Goal: Information Seeking & Learning: Learn about a topic

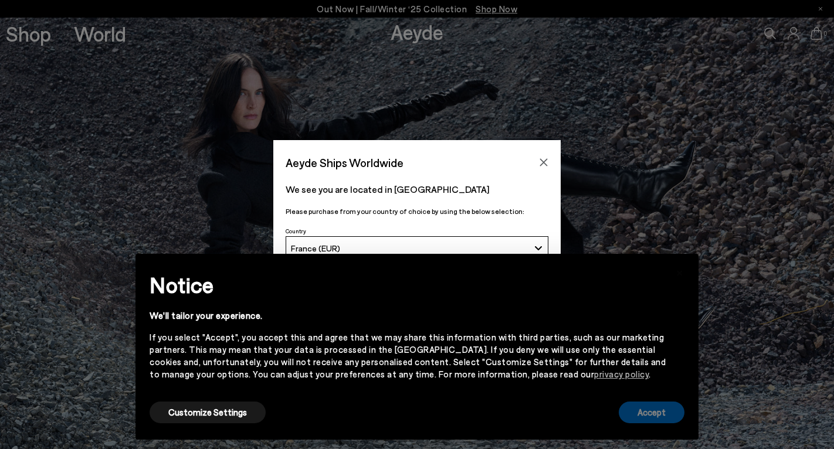
click at [641, 413] on button "Accept" at bounding box center [651, 413] width 66 height 22
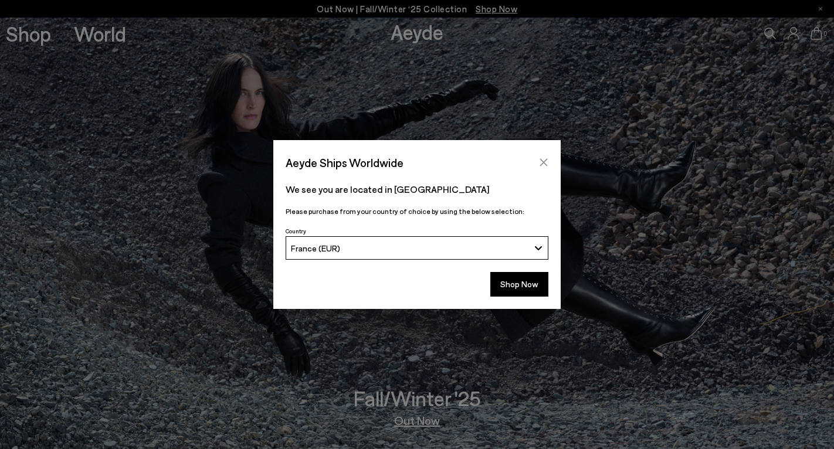
click at [543, 161] on icon "Close" at bounding box center [543, 162] width 9 height 9
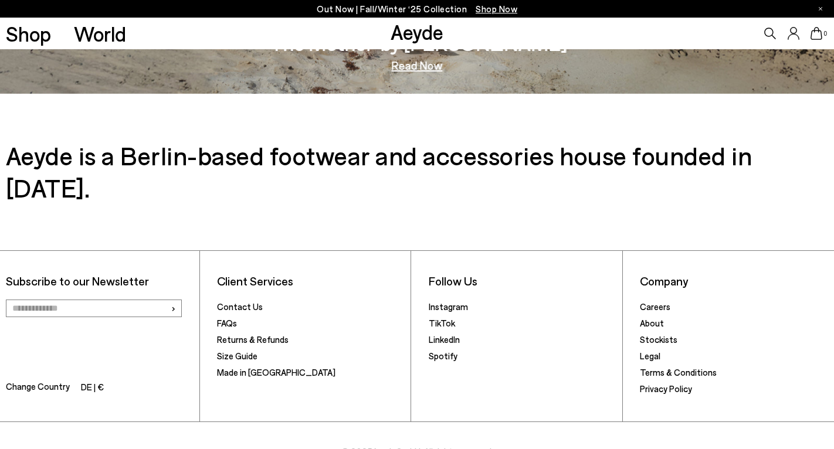
scroll to position [1948, 0]
click at [652, 335] on link "Stockists" at bounding box center [659, 340] width 38 height 11
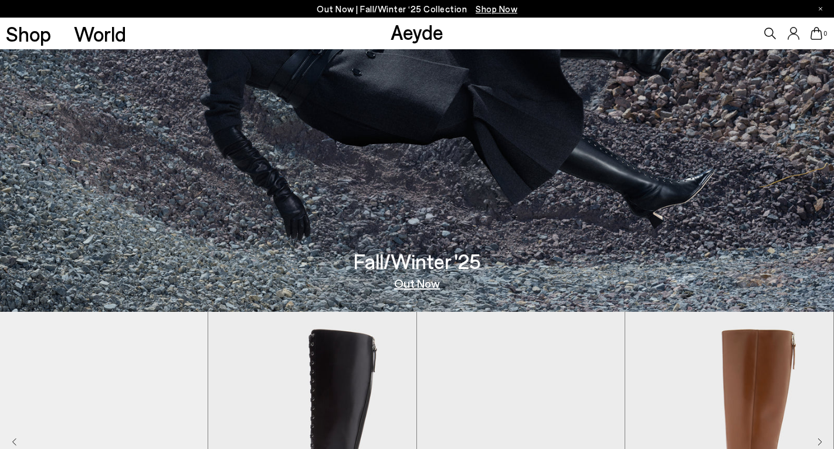
scroll to position [59, 0]
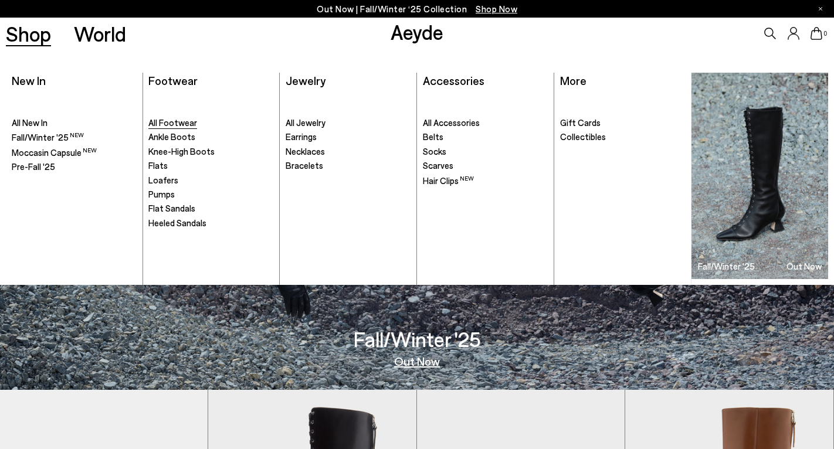
click at [160, 124] on span "All Footwear" at bounding box center [172, 122] width 49 height 11
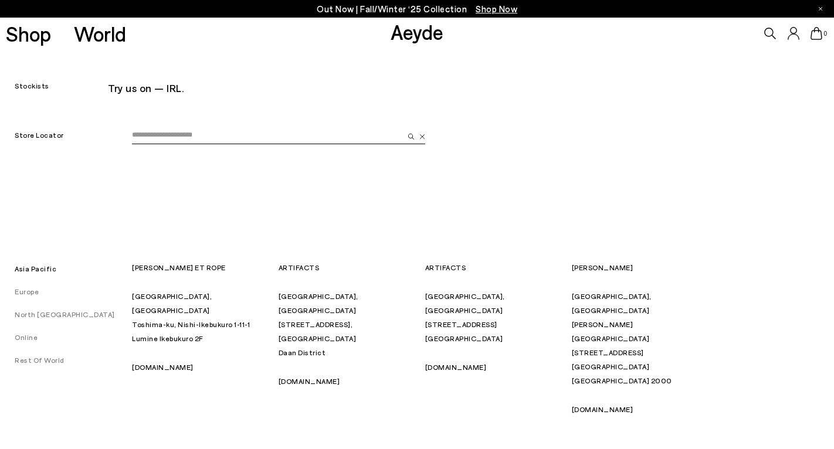
click at [29, 293] on link "Europe" at bounding box center [19, 291] width 39 height 8
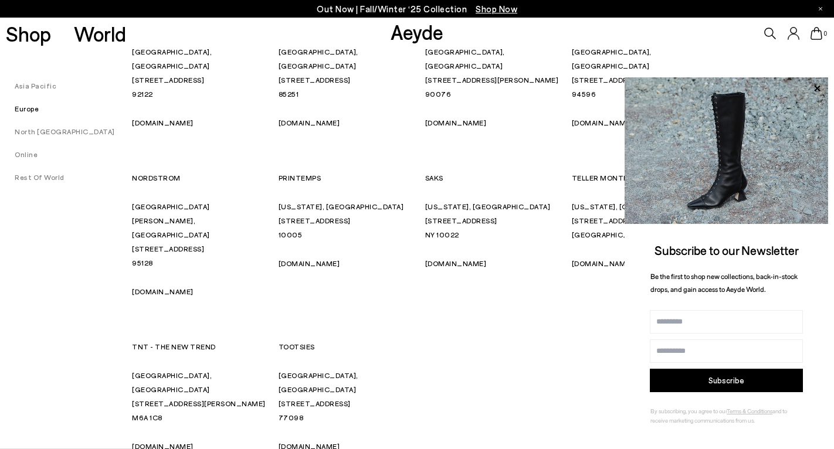
scroll to position [6436, 0]
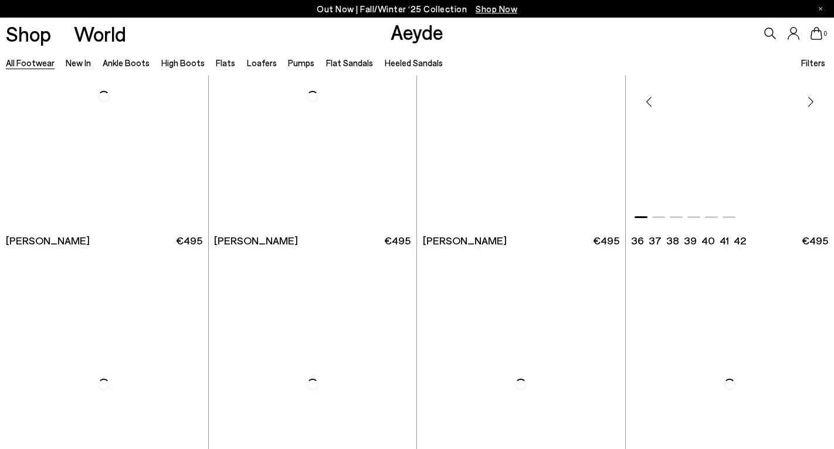
scroll to position [2303, 0]
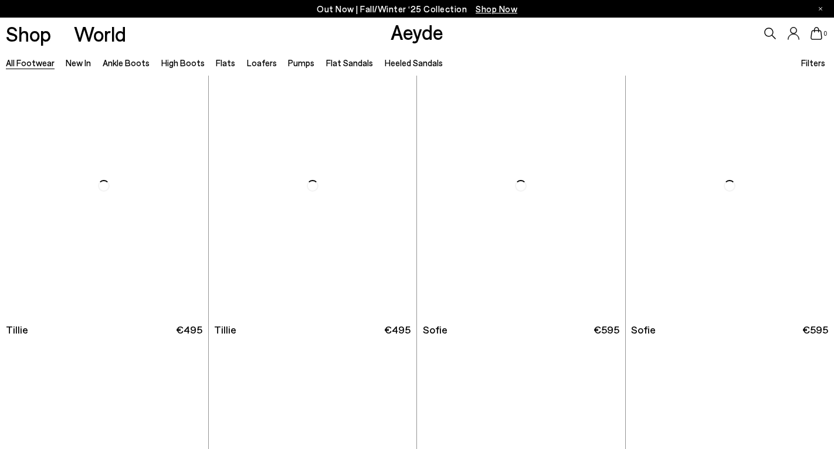
scroll to position [3185, 0]
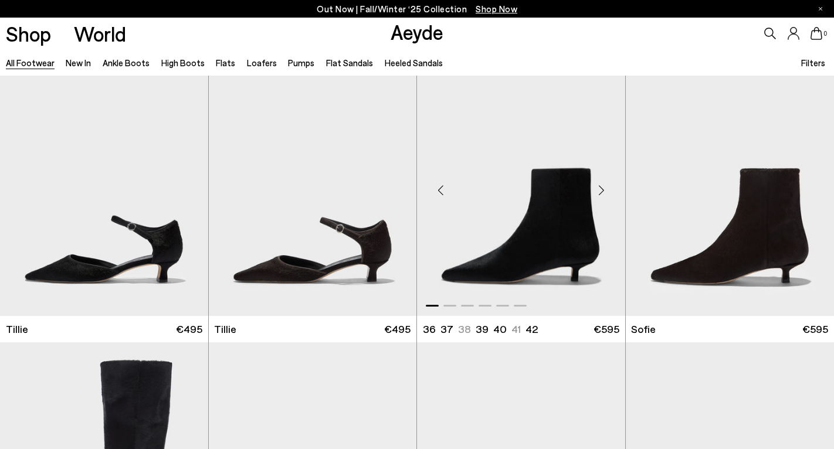
click at [548, 256] on img "1 / 6" at bounding box center [521, 185] width 208 height 261
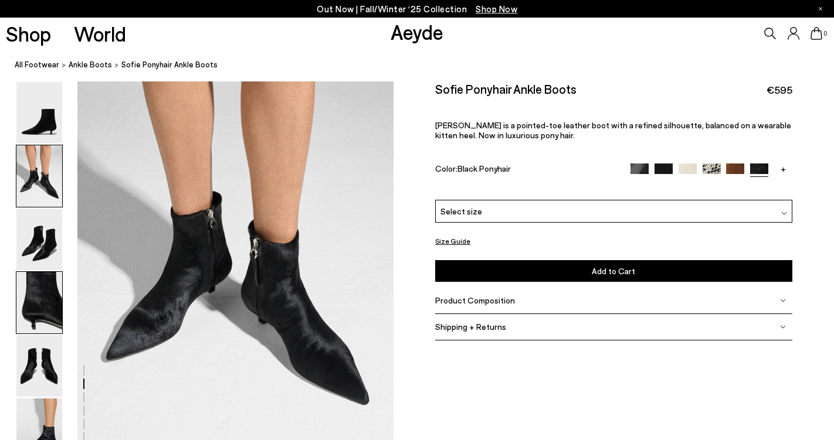
scroll to position [465, 0]
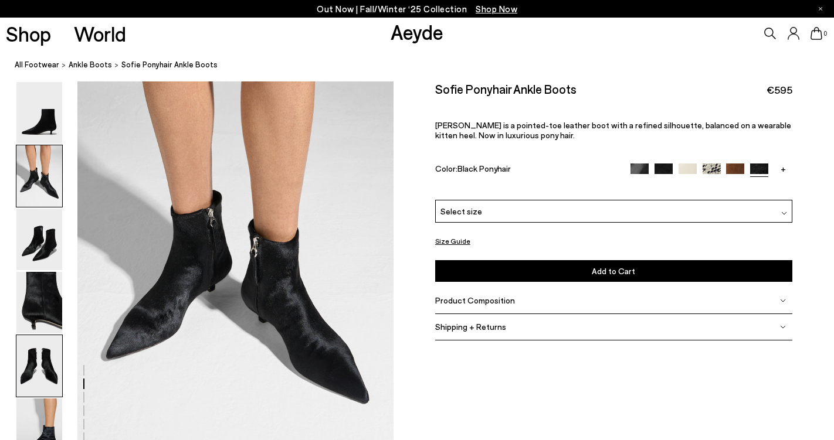
click at [43, 368] on img at bounding box center [39, 366] width 46 height 62
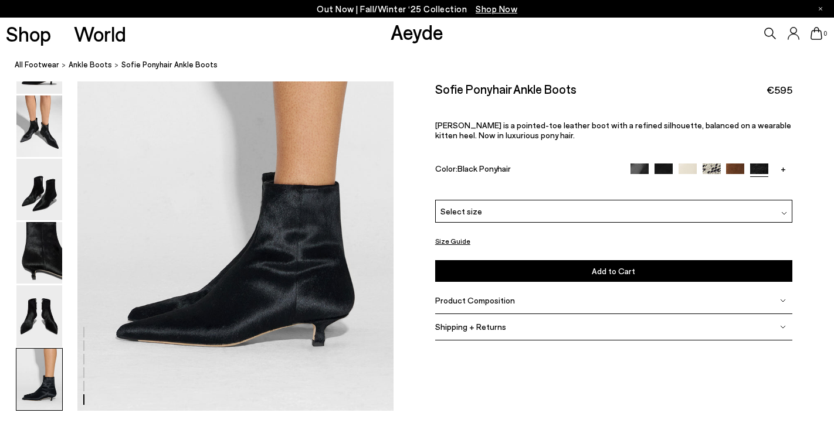
scroll to position [2214, 0]
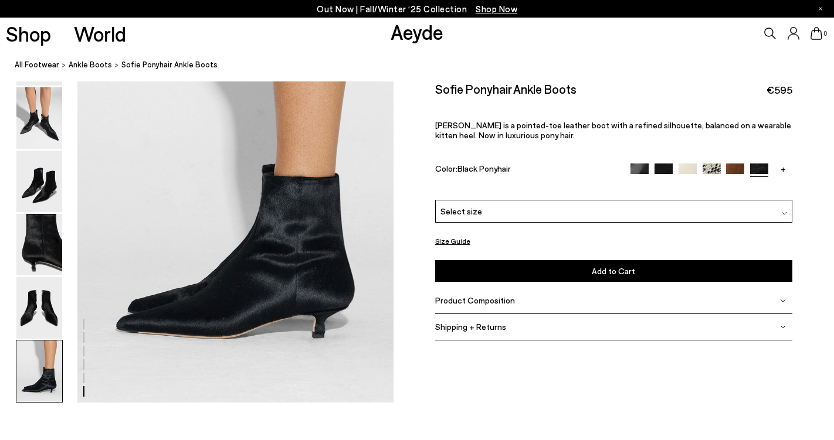
click at [664, 172] on img at bounding box center [663, 172] width 18 height 18
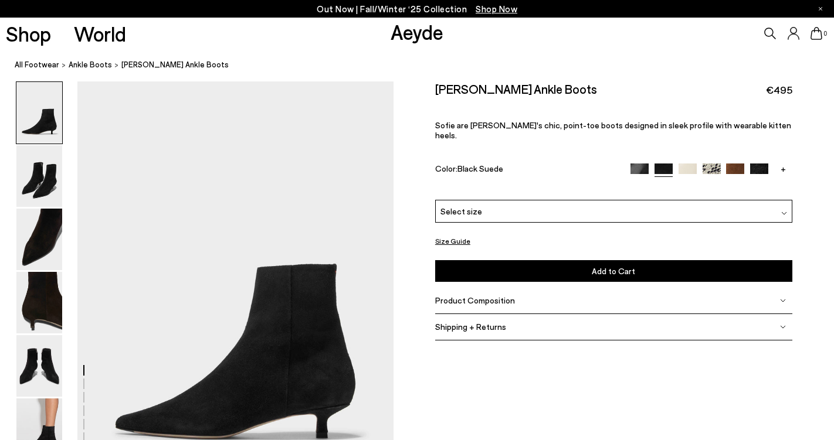
click at [762, 164] on img at bounding box center [759, 173] width 18 height 18
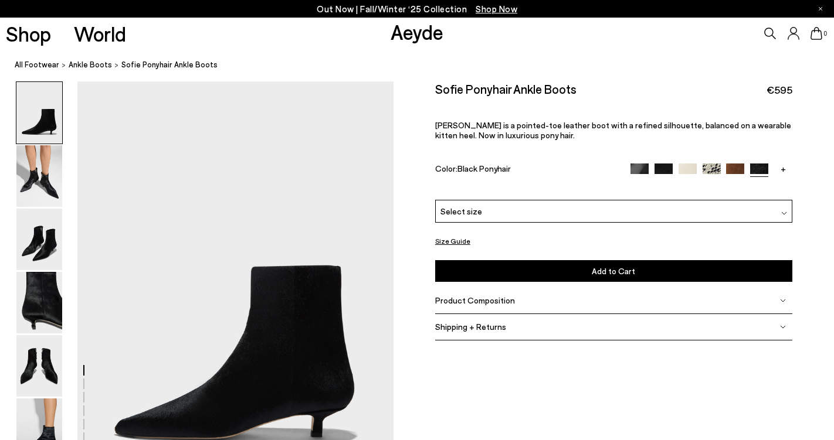
click at [779, 166] on link "+" at bounding box center [783, 169] width 18 height 11
click at [779, 166] on img at bounding box center [783, 173] width 18 height 18
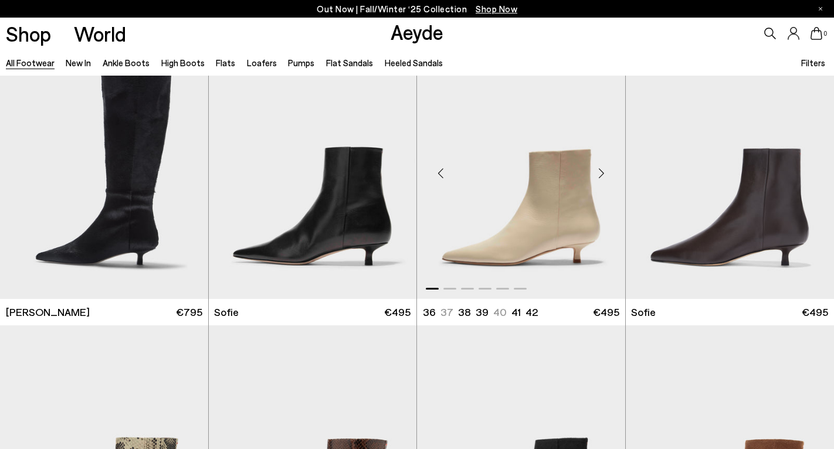
scroll to position [3489, 0]
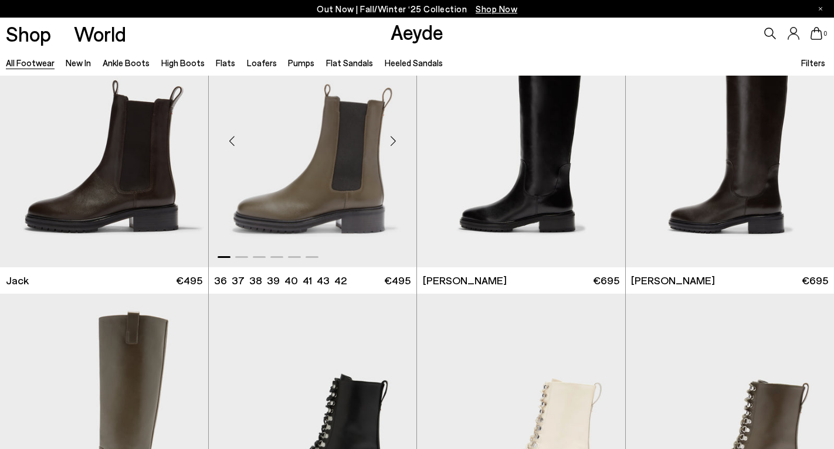
scroll to position [7342, 0]
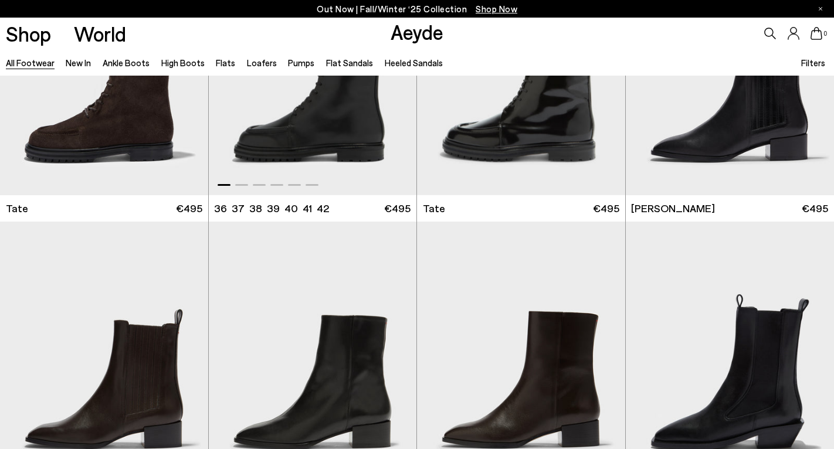
scroll to position [8060, 0]
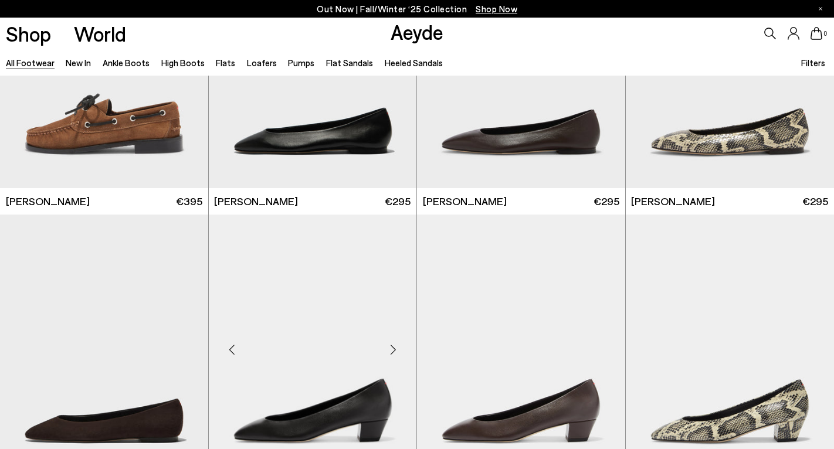
scroll to position [10779, 0]
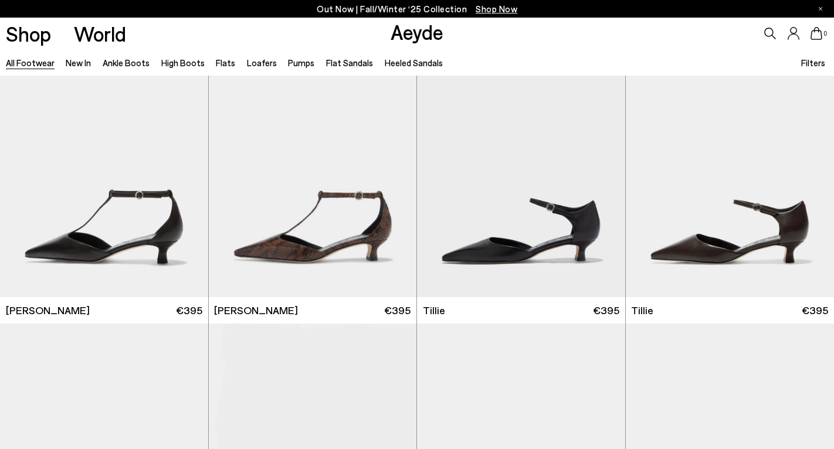
scroll to position [12238, 1]
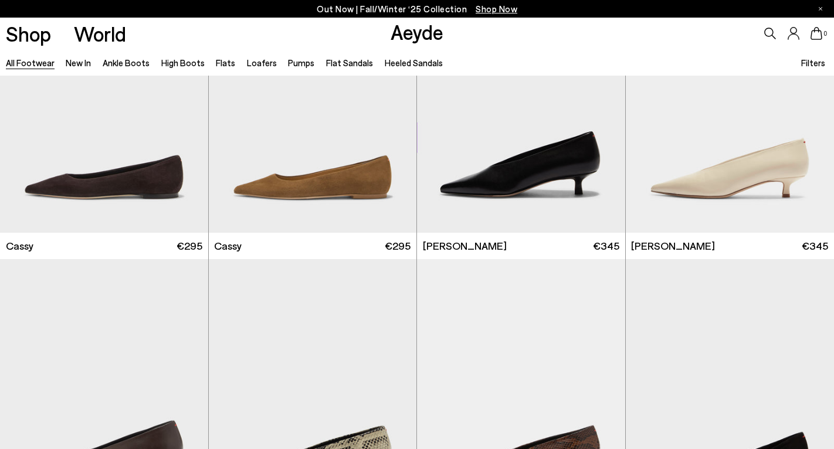
scroll to position [13910, 0]
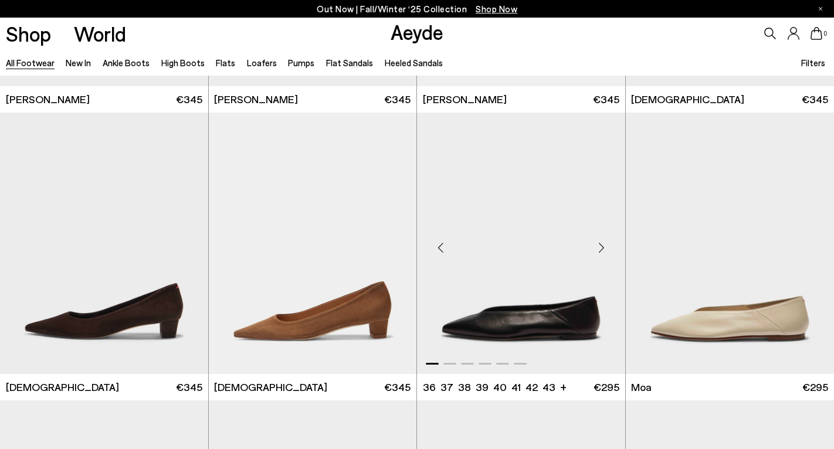
scroll to position [14338, 0]
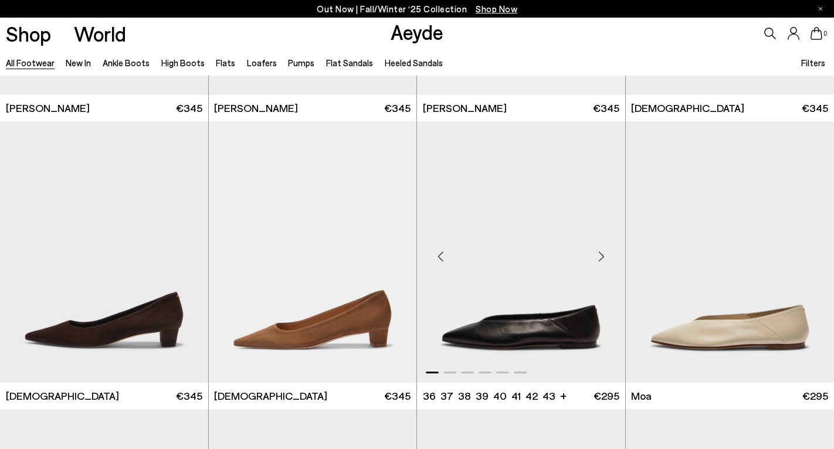
click at [533, 336] on img "1 / 6" at bounding box center [521, 251] width 208 height 261
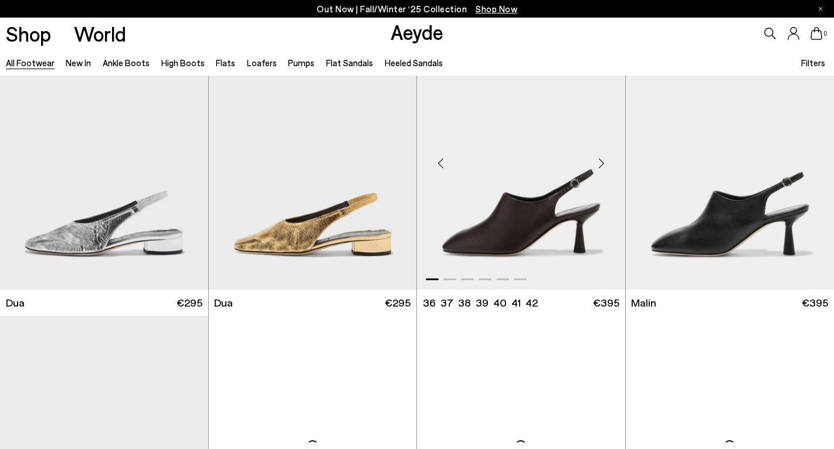
scroll to position [16982, 0]
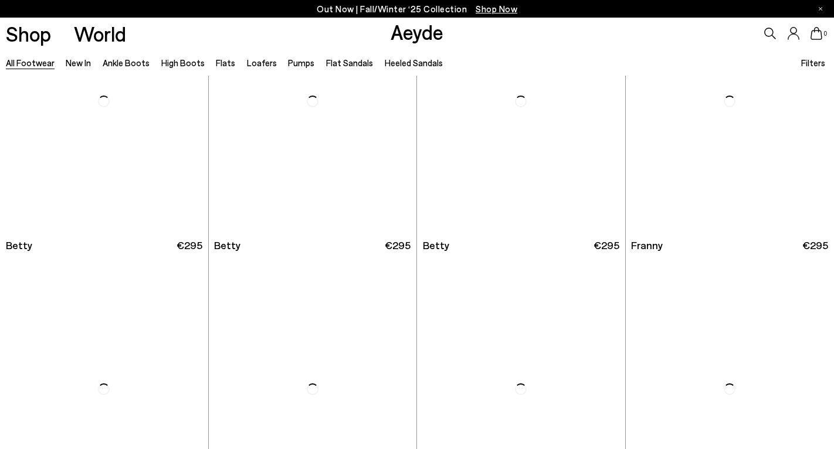
scroll to position [19752, 0]
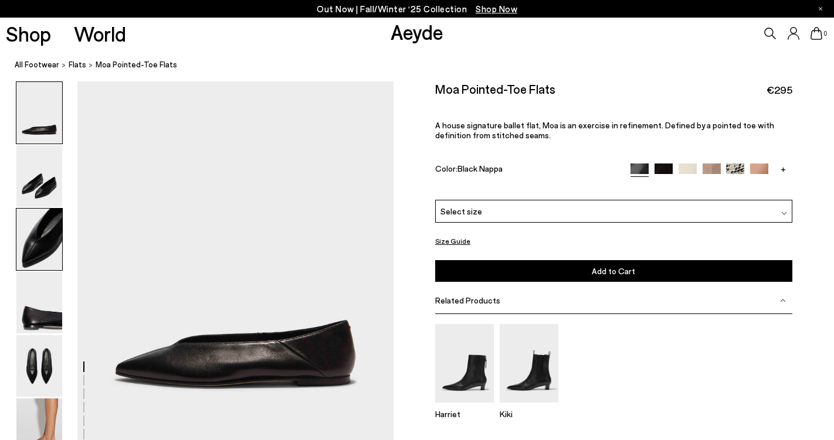
click at [57, 240] on img at bounding box center [39, 240] width 46 height 62
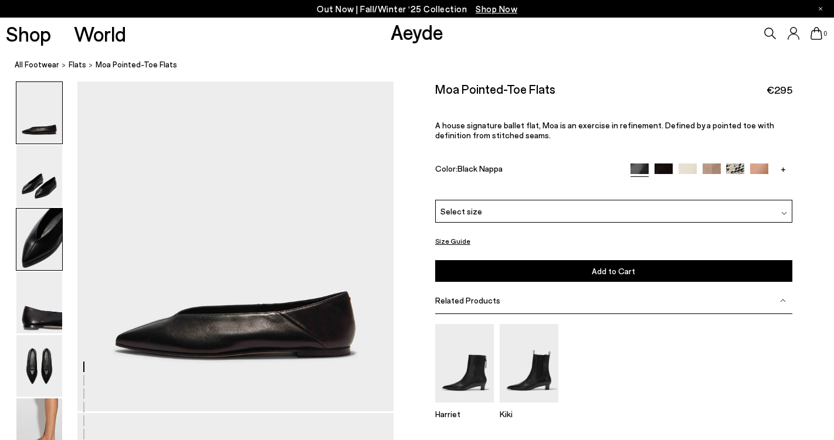
scroll to position [793, 0]
